Goal: Check status: Check status

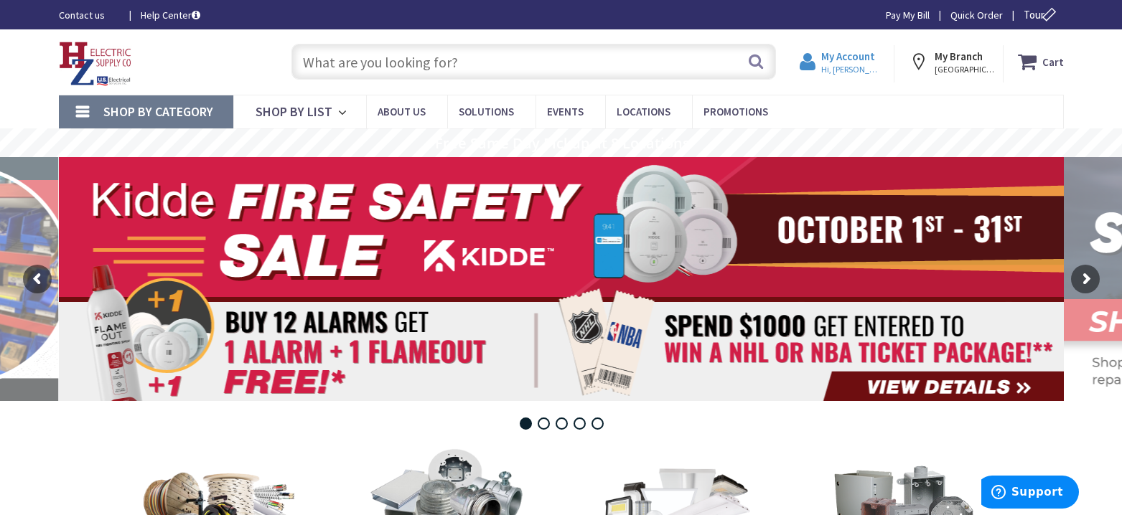
click at [855, 71] on span "Hi, [PERSON_NAME]" at bounding box center [851, 69] width 61 height 11
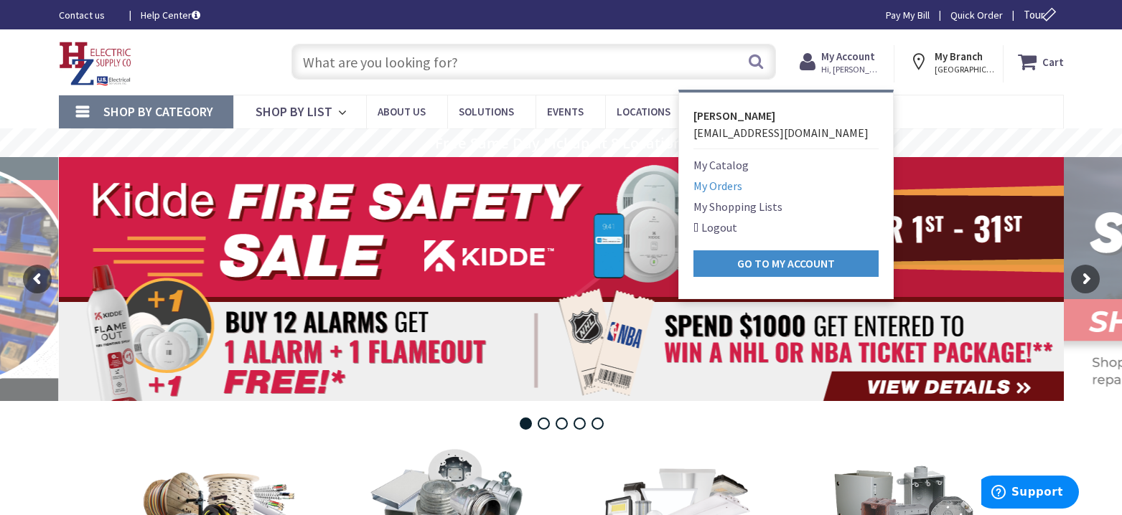
click at [714, 186] on link "My Orders" at bounding box center [717, 185] width 49 height 17
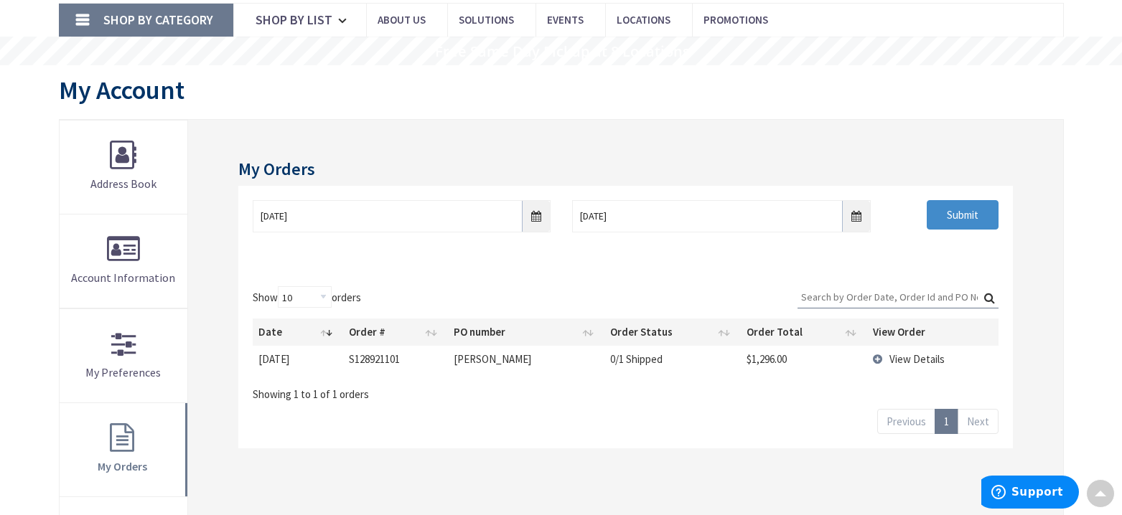
scroll to position [97, 0]
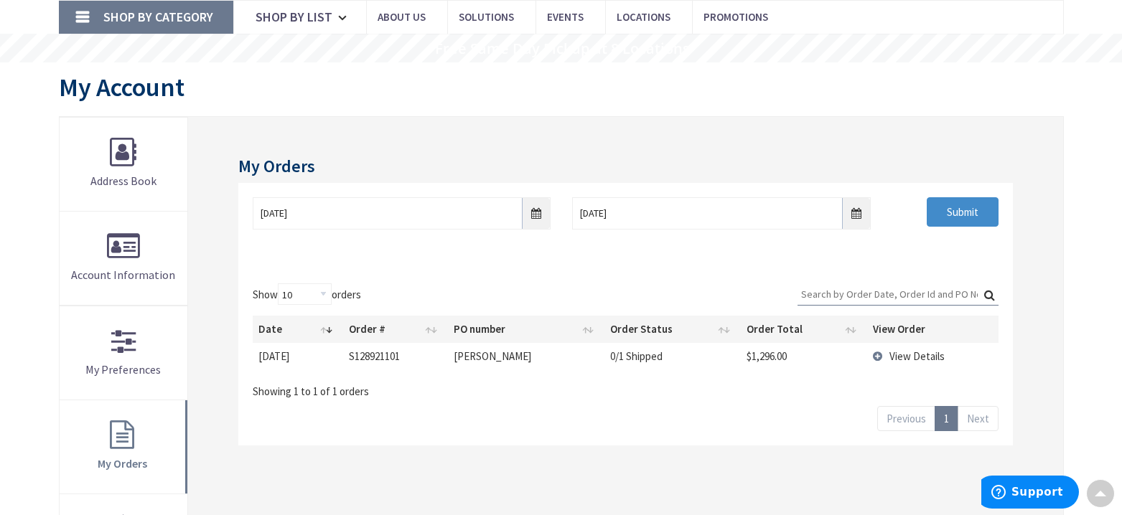
click at [924, 353] on span "View Details" at bounding box center [916, 357] width 55 height 14
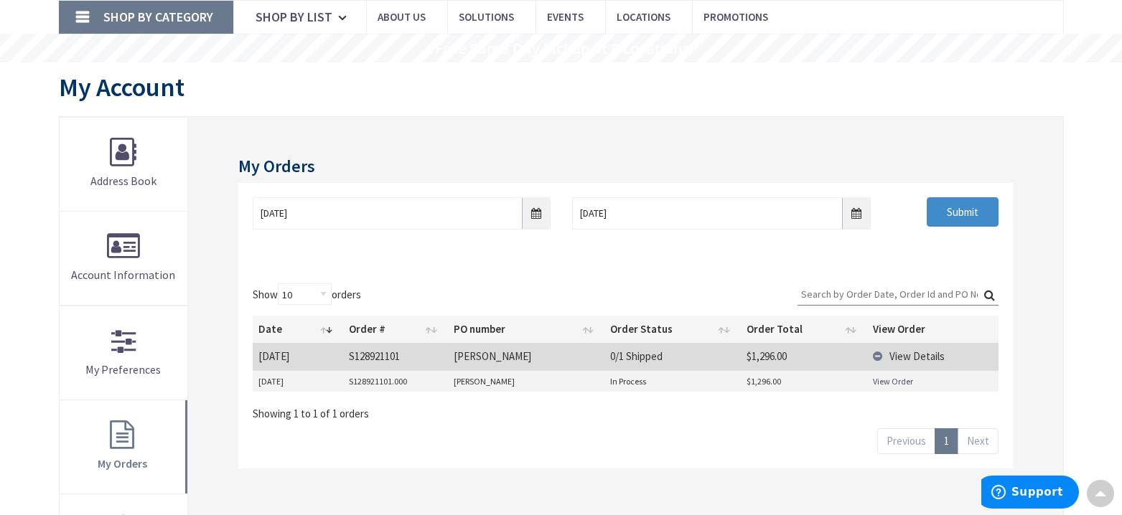
click at [924, 353] on span "View Details" at bounding box center [916, 357] width 55 height 14
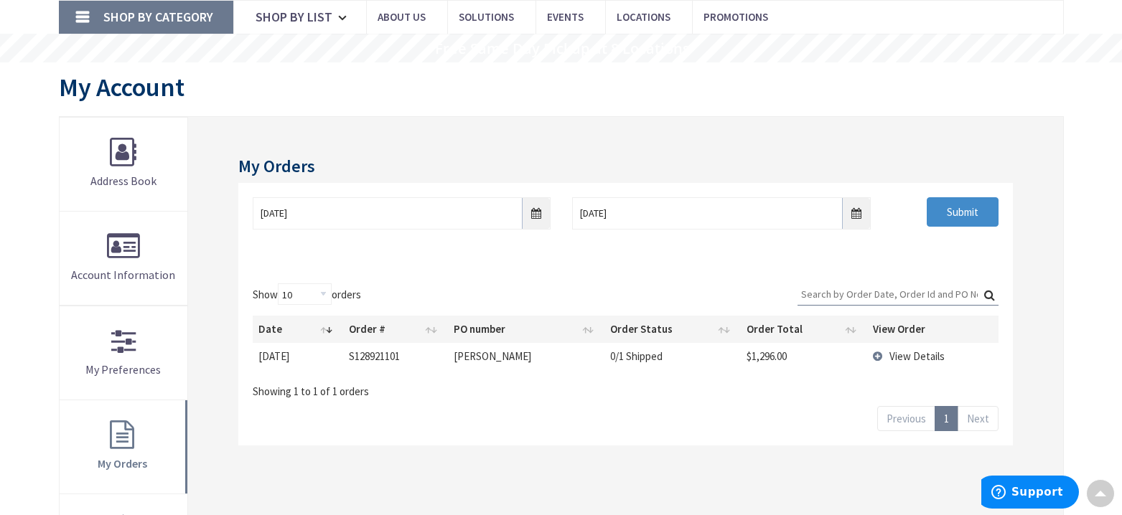
click at [917, 355] on span "View Details" at bounding box center [916, 357] width 55 height 14
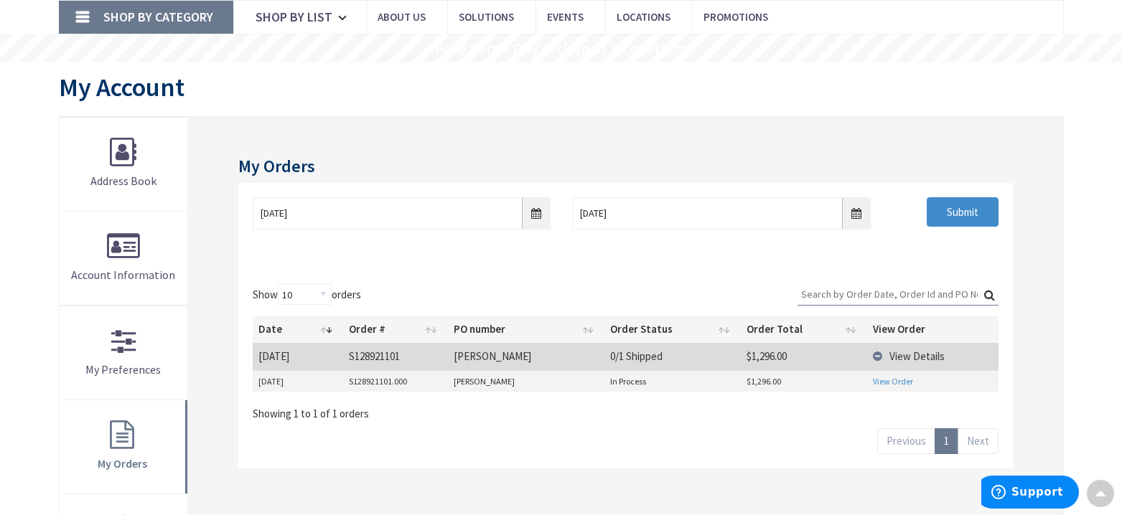
click at [894, 378] on link "View Order" at bounding box center [893, 381] width 40 height 12
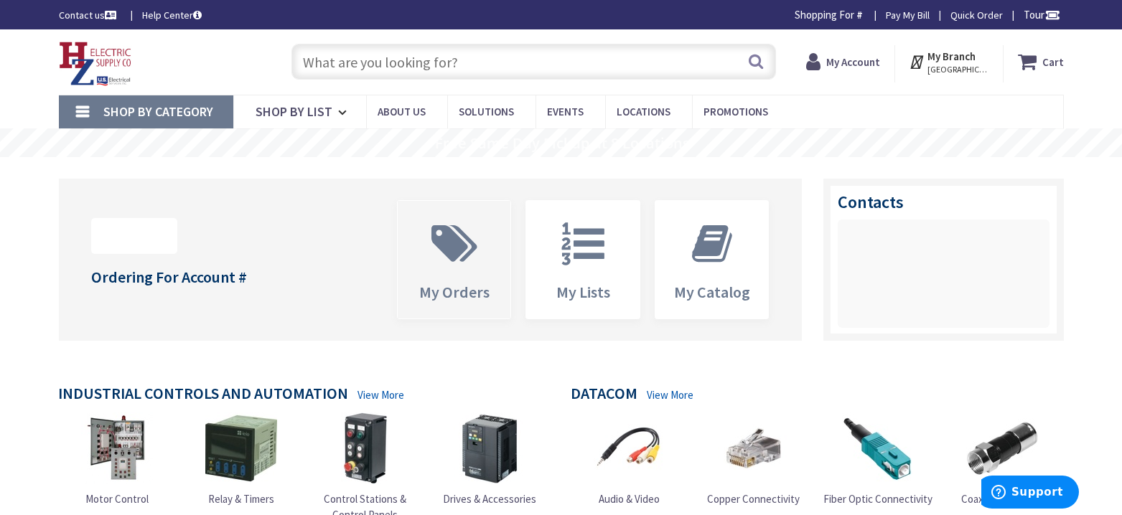
click at [482, 260] on icon at bounding box center [454, 244] width 60 height 43
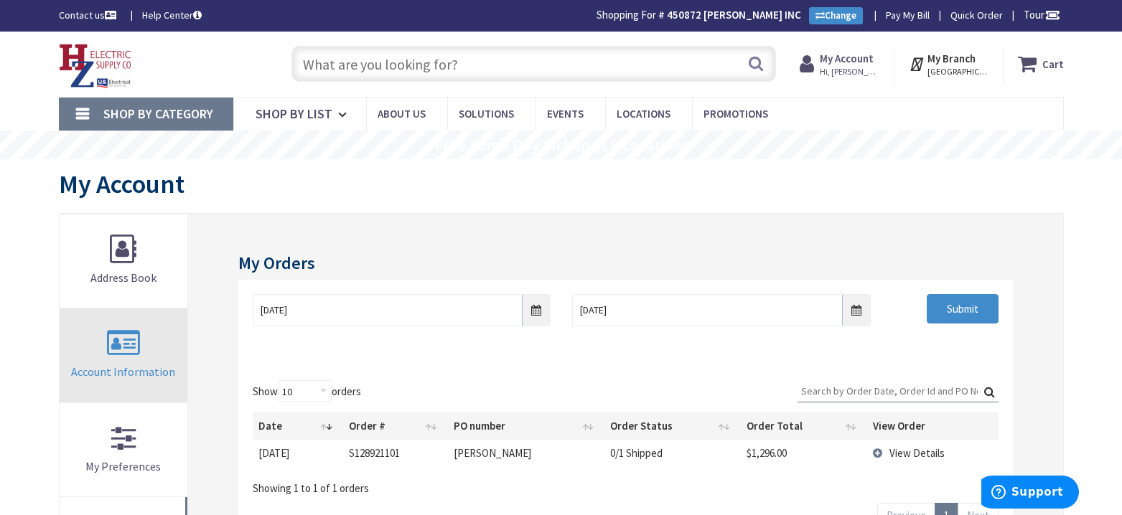
click at [131, 349] on link "Account Information" at bounding box center [124, 355] width 128 height 93
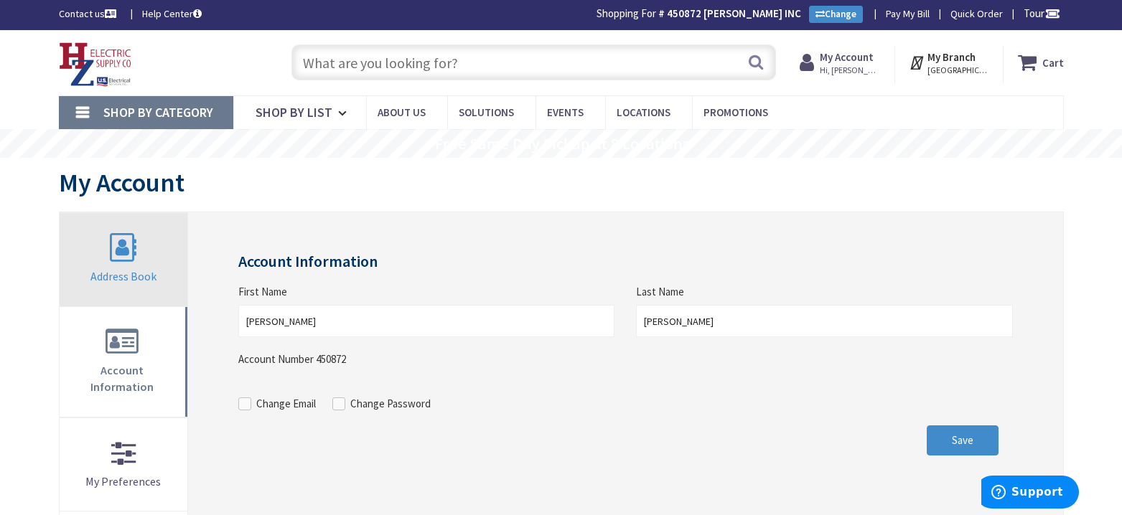
scroll to position [0, 1]
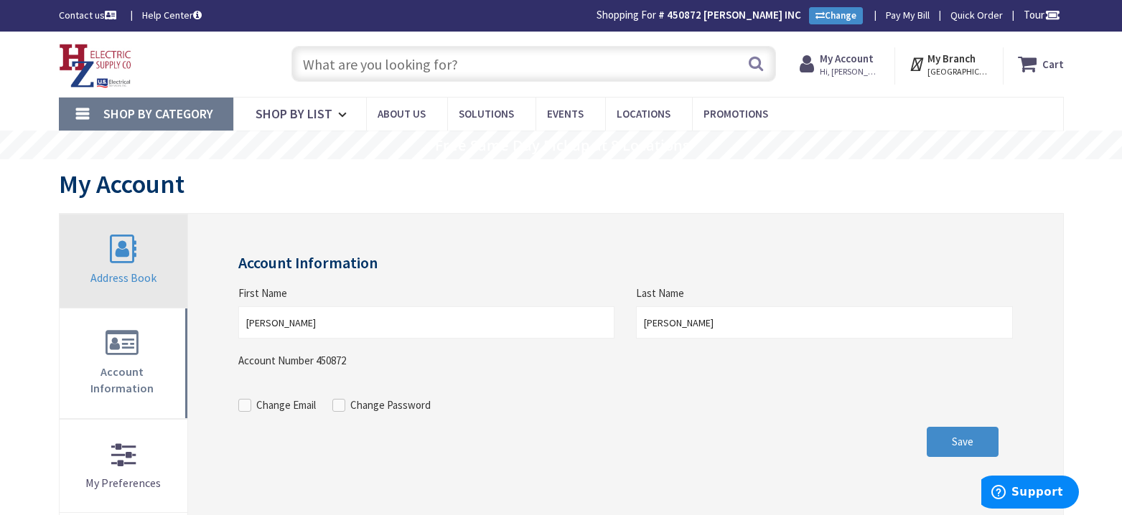
click at [131, 261] on link "Address Book" at bounding box center [124, 261] width 128 height 93
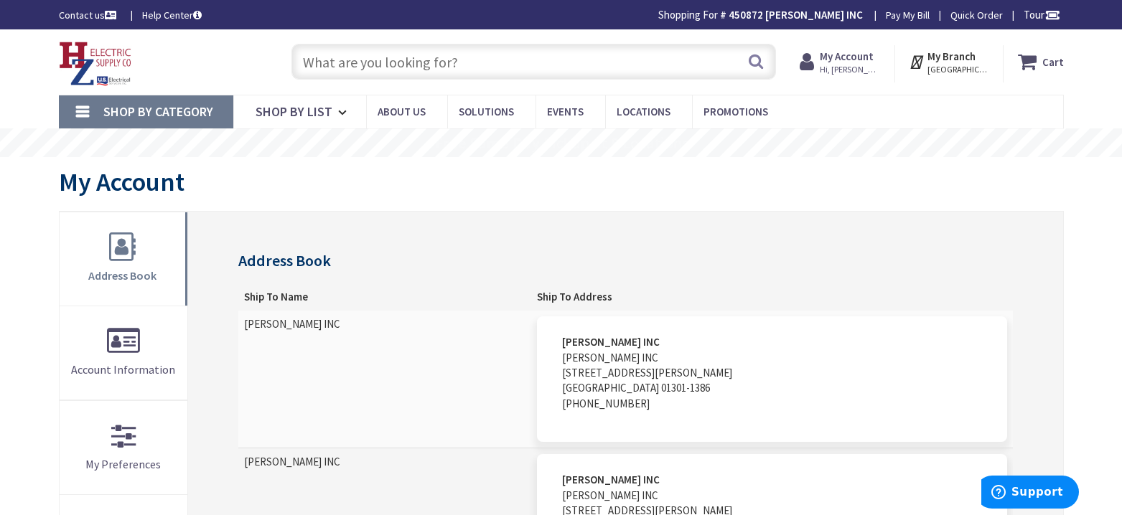
click at [959, 65] on span "[GEOGRAPHIC_DATA], [GEOGRAPHIC_DATA]" at bounding box center [957, 69] width 61 height 11
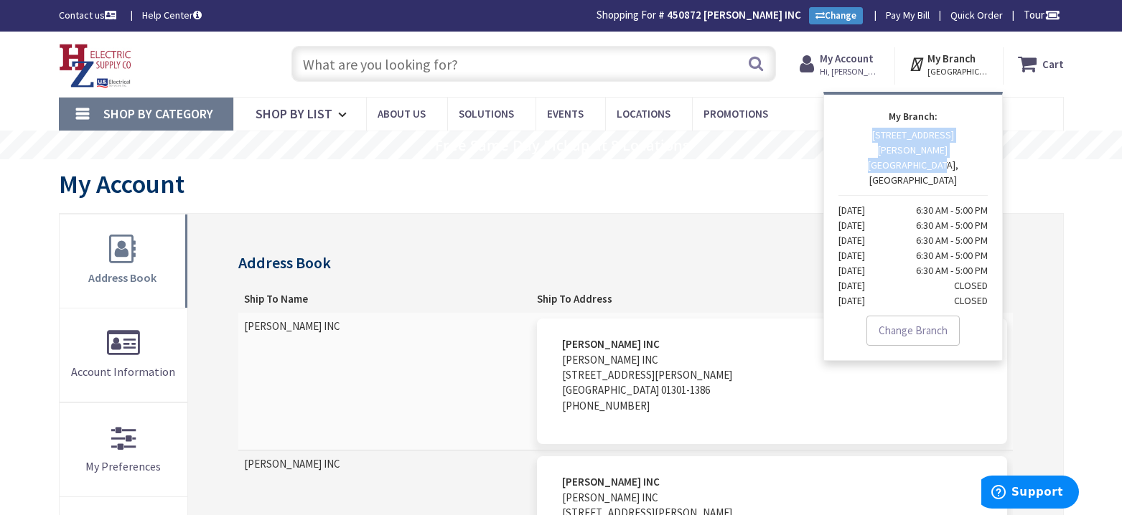
drag, startPoint x: 868, startPoint y: 134, endPoint x: 957, endPoint y: 147, distance: 89.9
click at [955, 147] on p "[STREET_ADDRESS][PERSON_NAME] [DATE] 6:30 AM - 5:00 PM [DATE] 6:30 AM - 5:00 PM…" at bounding box center [912, 218] width 149 height 181
copy p "[STREET_ADDRESS][PERSON_NAME]"
click at [846, 59] on strong "My Account" at bounding box center [847, 59] width 54 height 14
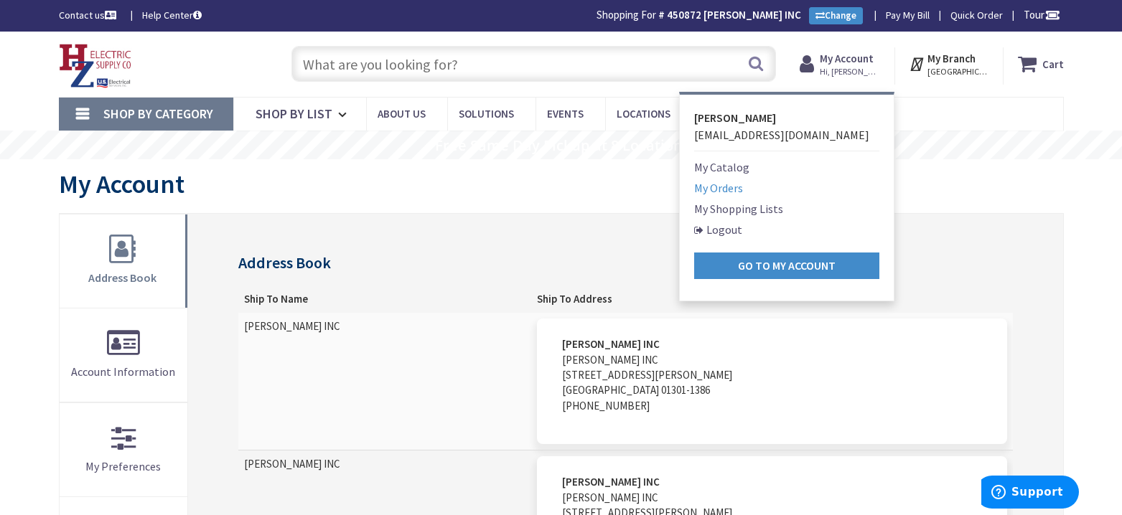
click at [733, 189] on link "My Orders" at bounding box center [718, 187] width 49 height 17
